Goal: Task Accomplishment & Management: Use online tool/utility

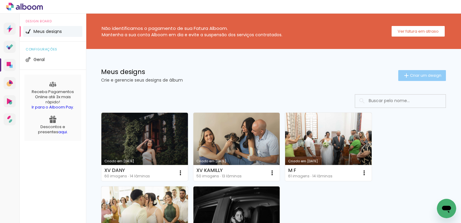
click at [413, 73] on span "Criar um design" at bounding box center [425, 75] width 31 height 4
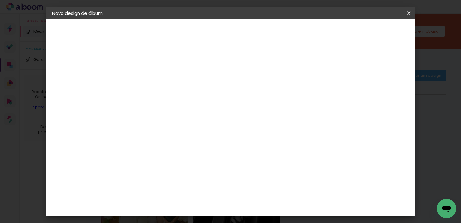
click at [151, 81] on input at bounding box center [151, 80] width 0 height 9
click at [151, 76] on input at bounding box center [151, 80] width 0 height 9
type input "v"
type input "V | J"
type paper-input "V | J"
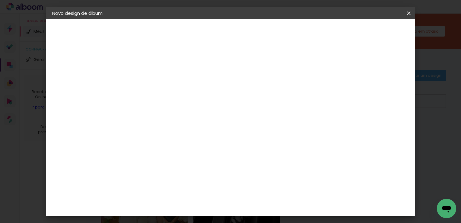
click at [177, 27] on header "Informações Dê um título ao seu álbum. Avançar" at bounding box center [151, 37] width 53 height 36
click at [213, 28] on paper-button "Avançar" at bounding box center [198, 32] width 30 height 10
click at [192, 97] on input "[GEOGRAPHIC_DATA]" at bounding box center [164, 97] width 56 height 8
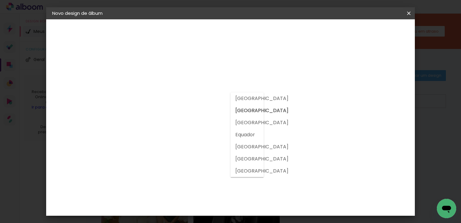
click at [195, 115] on input at bounding box center [166, 115] width 61 height 8
click at [185, 115] on input at bounding box center [166, 115] width 61 height 8
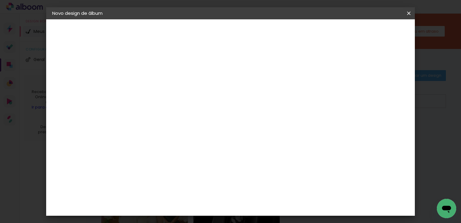
click at [187, 120] on paper-input-container at bounding box center [166, 115] width 65 height 14
type input "MAT"
type paper-input "MAT"
click at [184, 135] on div "Matias Encadernações" at bounding box center [165, 138] width 37 height 10
click at [0, 0] on slot "Avançar" at bounding box center [0, 0] width 0 height 0
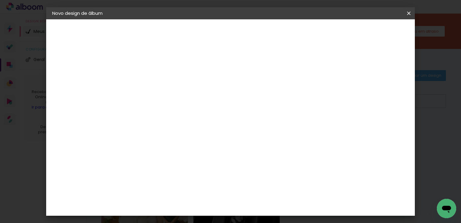
click at [174, 100] on input "text" at bounding box center [163, 104] width 24 height 9
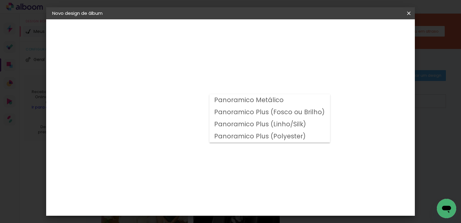
click at [0, 0] on slot "Panoramico Plus (Fosco ou Brilho)" at bounding box center [0, 0] width 0 height 0
type input "Panoramico Plus (Fosco ou Brilho)"
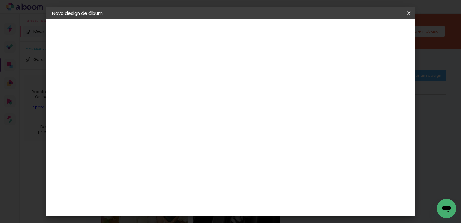
scroll to position [63, 0]
click at [192, 198] on span "20 × 25" at bounding box center [178, 206] width 28 height 16
click at [0, 0] on slot "Avançar" at bounding box center [0, 0] width 0 height 0
type input "3"
type paper-input "3"
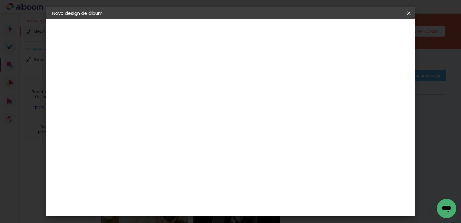
click at [154, 63] on input "3" at bounding box center [146, 65] width 21 height 8
type input "2"
type paper-input "2"
click at [154, 66] on input "2" at bounding box center [146, 65] width 21 height 8
type input "1"
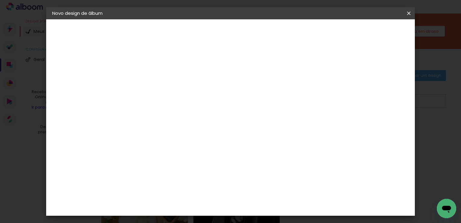
type paper-input "1"
click at [154, 66] on input "1" at bounding box center [146, 65] width 21 height 8
click at [0, 0] on slot "Mostrar sangria" at bounding box center [0, 0] width 0 height 0
type paper-checkbox "on"
click at [377, 35] on paper-button "Iniciar design" at bounding box center [358, 32] width 40 height 10
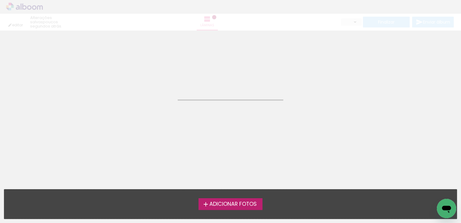
click at [233, 201] on span "Adicionar Fotos" at bounding box center [232, 203] width 47 height 5
click at [0, 0] on input "file" at bounding box center [0, 0] width 0 height 0
